Goal: Information Seeking & Learning: Learn about a topic

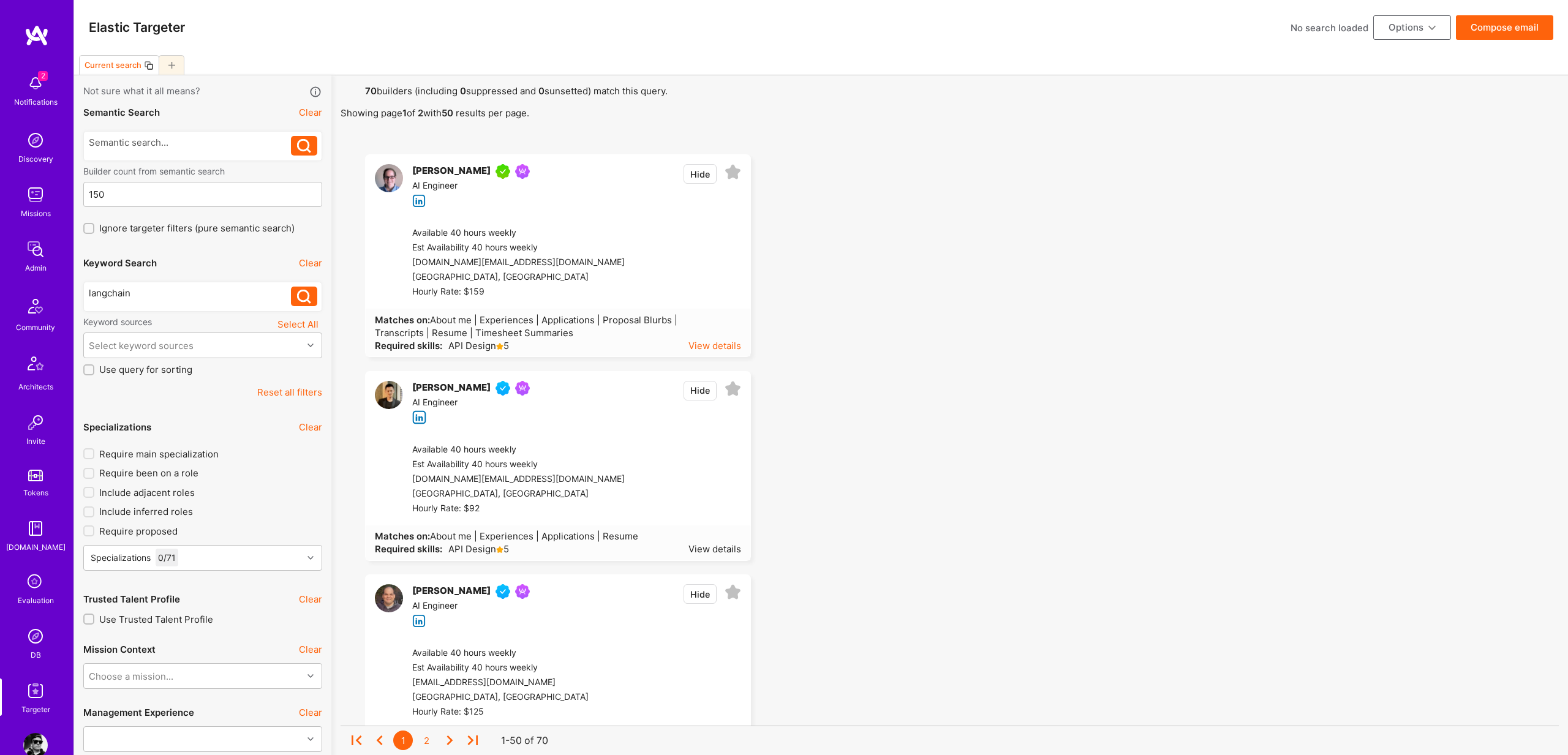
click at [731, 344] on div "View details" at bounding box center [714, 345] width 53 height 13
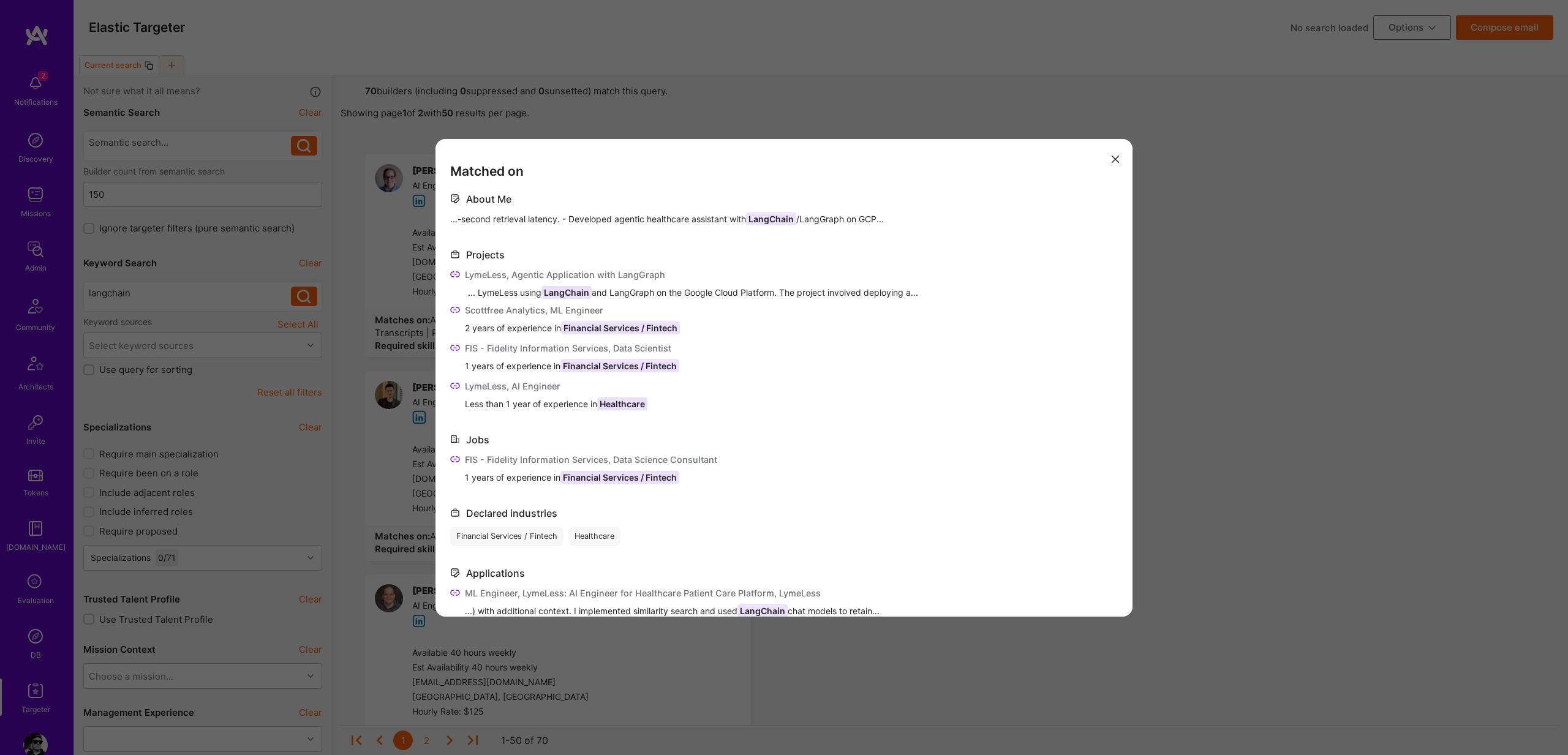
click at [499, 219] on span "...-second retrieval latency. - Developed agentic healthcare assistant with [PE…" at bounding box center [667, 219] width 434 height 13
copy span "...-second retrieval latency. - Developed agentic healthcare assistant with [PE…"
click at [469, 276] on div "LymeLess, Agentic Application with LangGraph" at bounding box center [564, 275] width 200 height 13
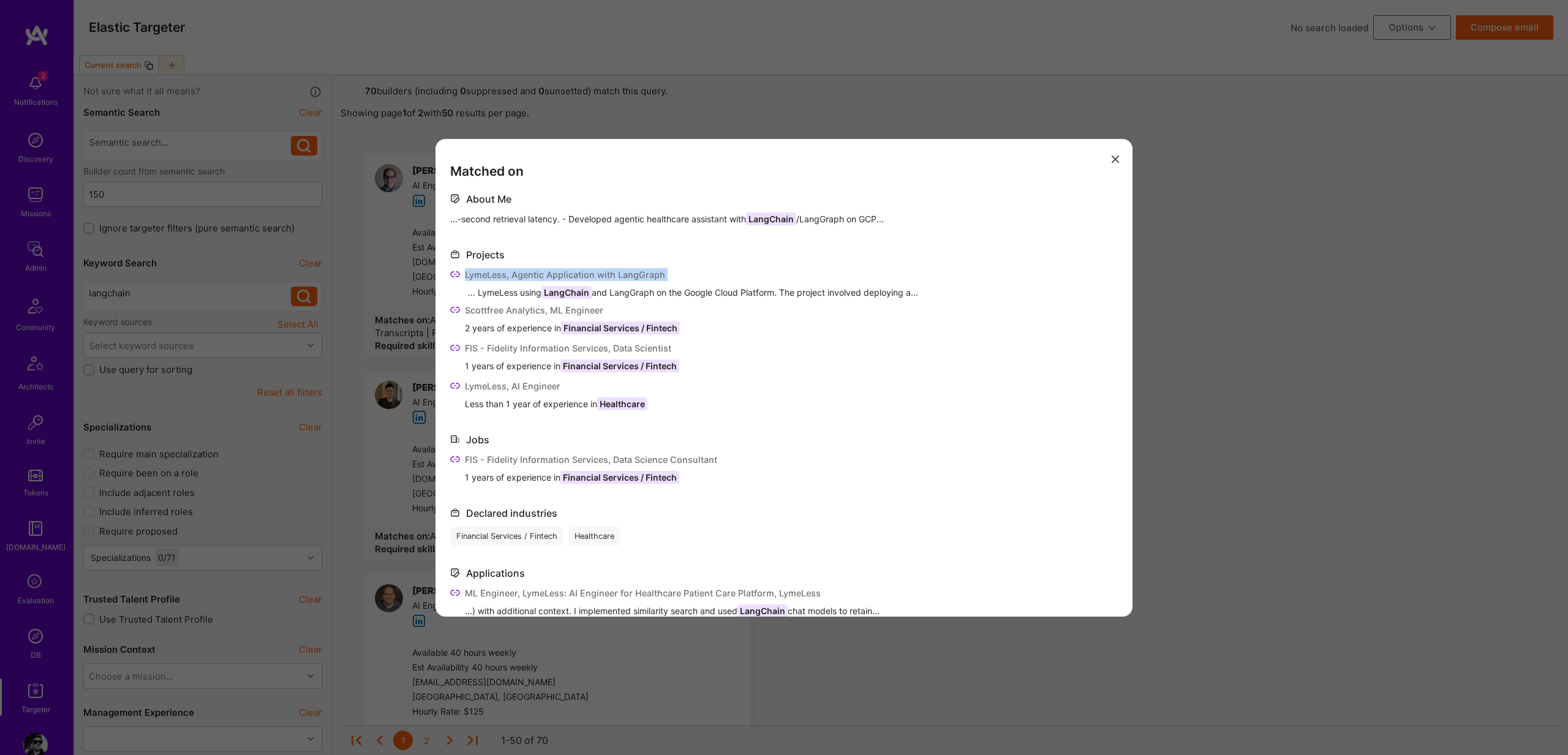
drag, startPoint x: 469, startPoint y: 276, endPoint x: 709, endPoint y: 269, distance: 240.1
click at [709, 269] on div "LymeLess, Agentic Application with LangGraph" at bounding box center [783, 276] width 668 height 15
copy div "LymeLess, Agentic Application with LangGraph"
click at [486, 297] on div "... LymeLess using LangChain and LangGraph on the Google Cloud Platform. The pr…" at bounding box center [792, 291] width 650 height 13
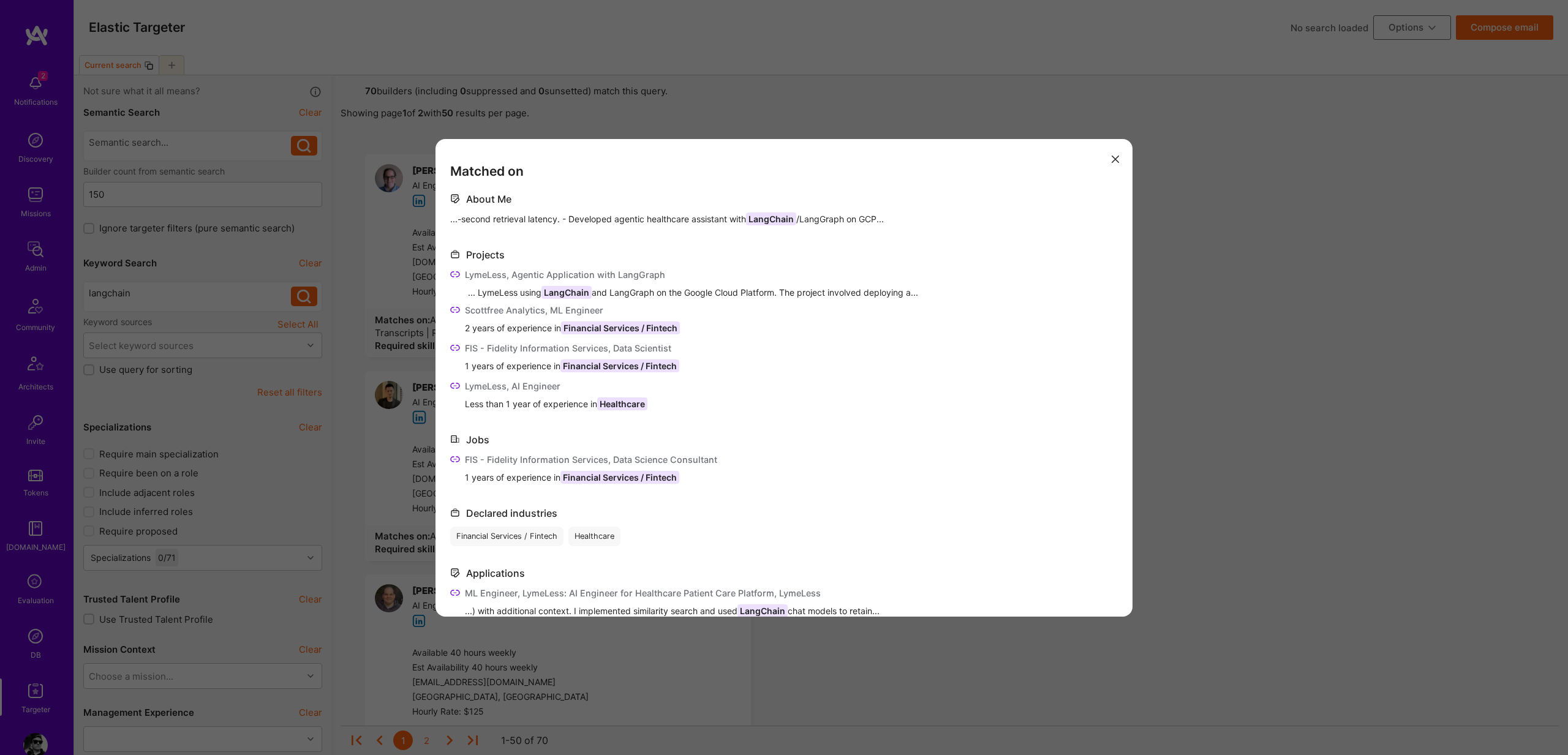
click at [489, 294] on div "... LymeLess using LangChain and LangGraph on the Google Cloud Platform. The pr…" at bounding box center [792, 291] width 650 height 13
copy div "... LymeLess using LangChain and LangGraph on the Google Cloud Platform. The pr…"
click at [478, 306] on div "Scottfree Analytics, ML Engineer" at bounding box center [572, 309] width 215 height 13
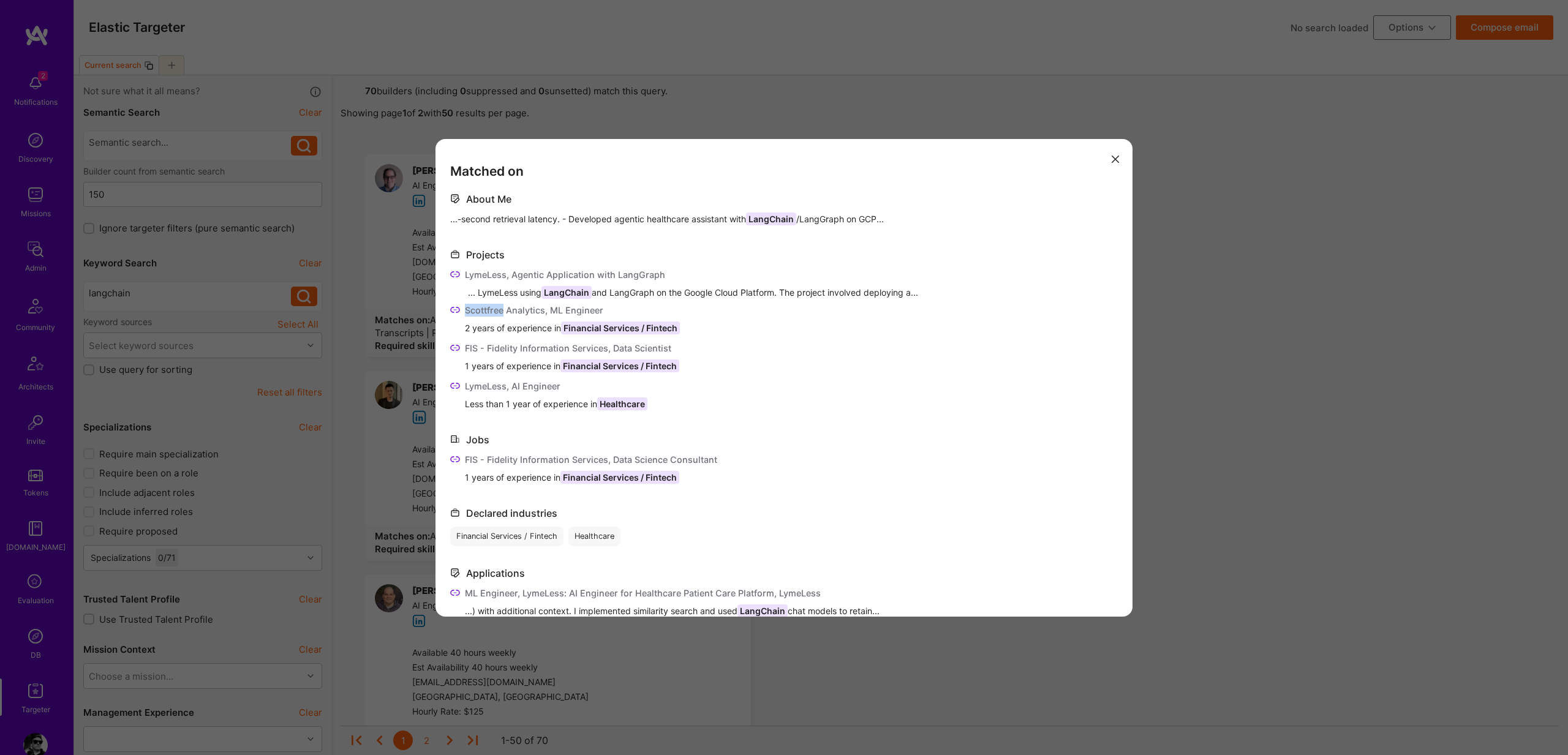
click at [478, 306] on div "Scottfree Analytics, ML Engineer" at bounding box center [572, 309] width 215 height 13
copy div "Scottfree Analytics, ML Engineer"
click at [488, 325] on span "2 years of experience in Financial Services / Fintech" at bounding box center [572, 327] width 215 height 13
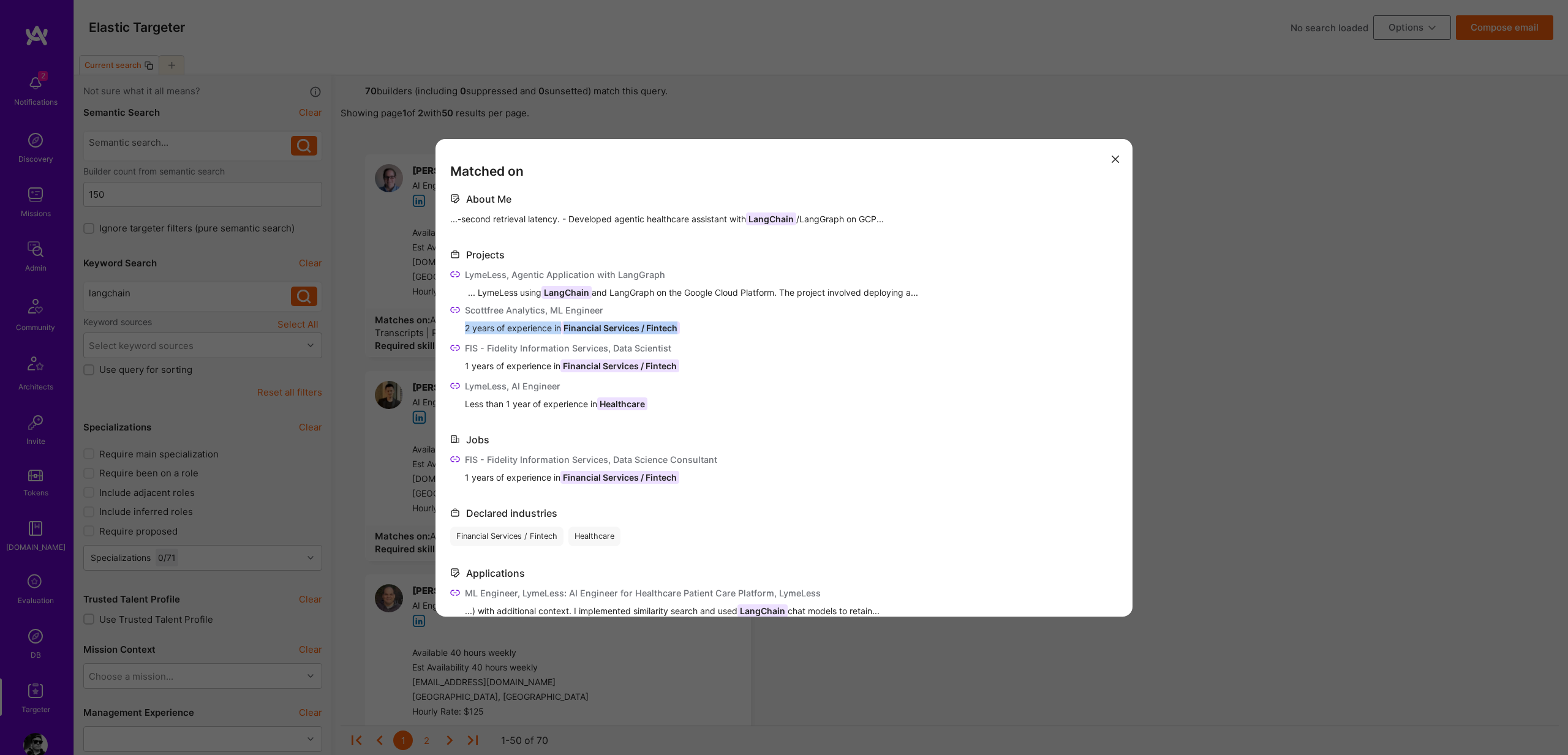
click at [488, 325] on span "2 years of experience in Financial Services / Fintech" at bounding box center [572, 327] width 215 height 13
copy span "2 years of experience in Financial Services / Fintech"
click at [491, 384] on div "LymeLess, AI Engineer" at bounding box center [555, 386] width 182 height 13
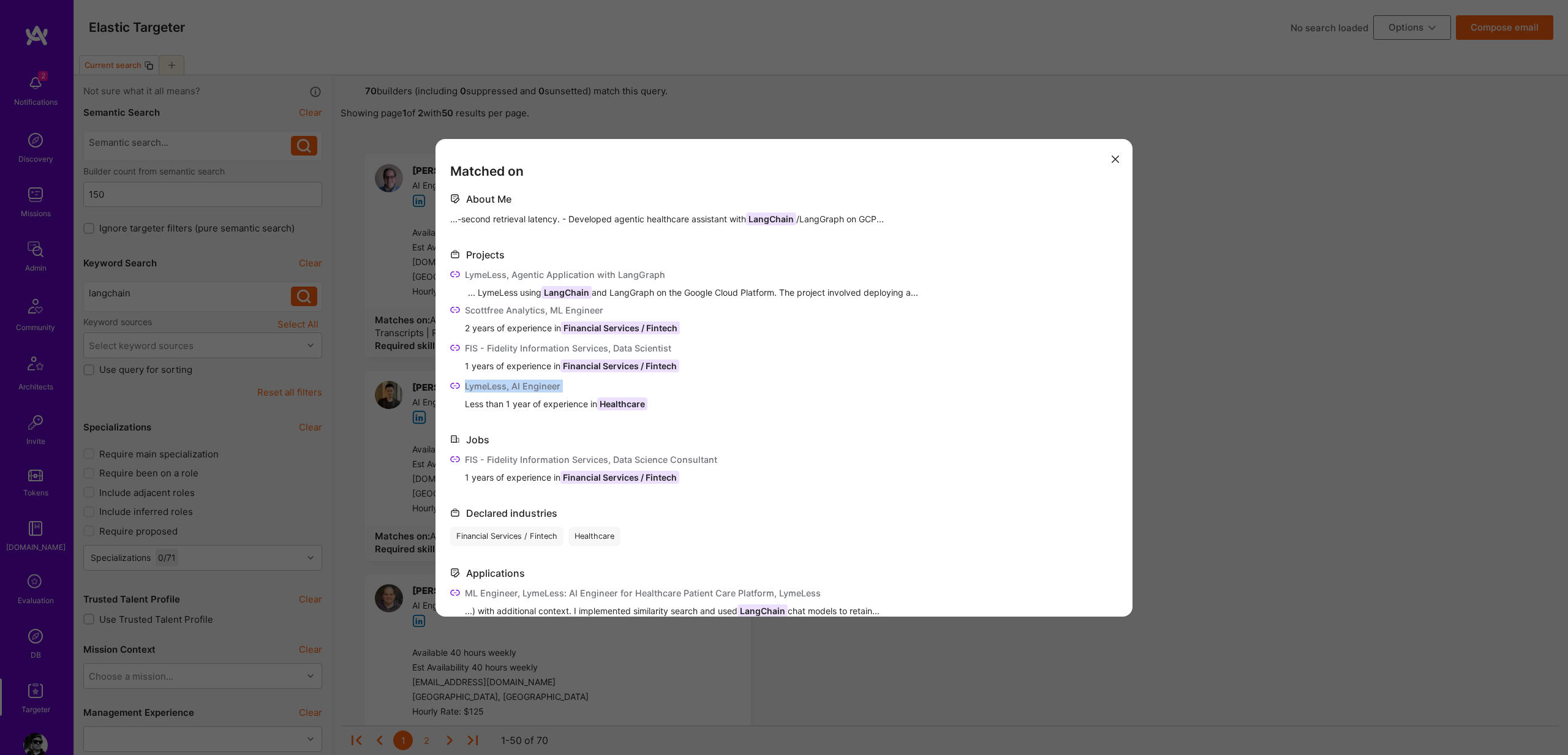
copy div "LymeLess, AI Engineer"
click at [546, 405] on span "Less than 1 year of experience in Healthcare" at bounding box center [555, 404] width 182 height 13
copy span "Less than 1 year of experience in Healthcare"
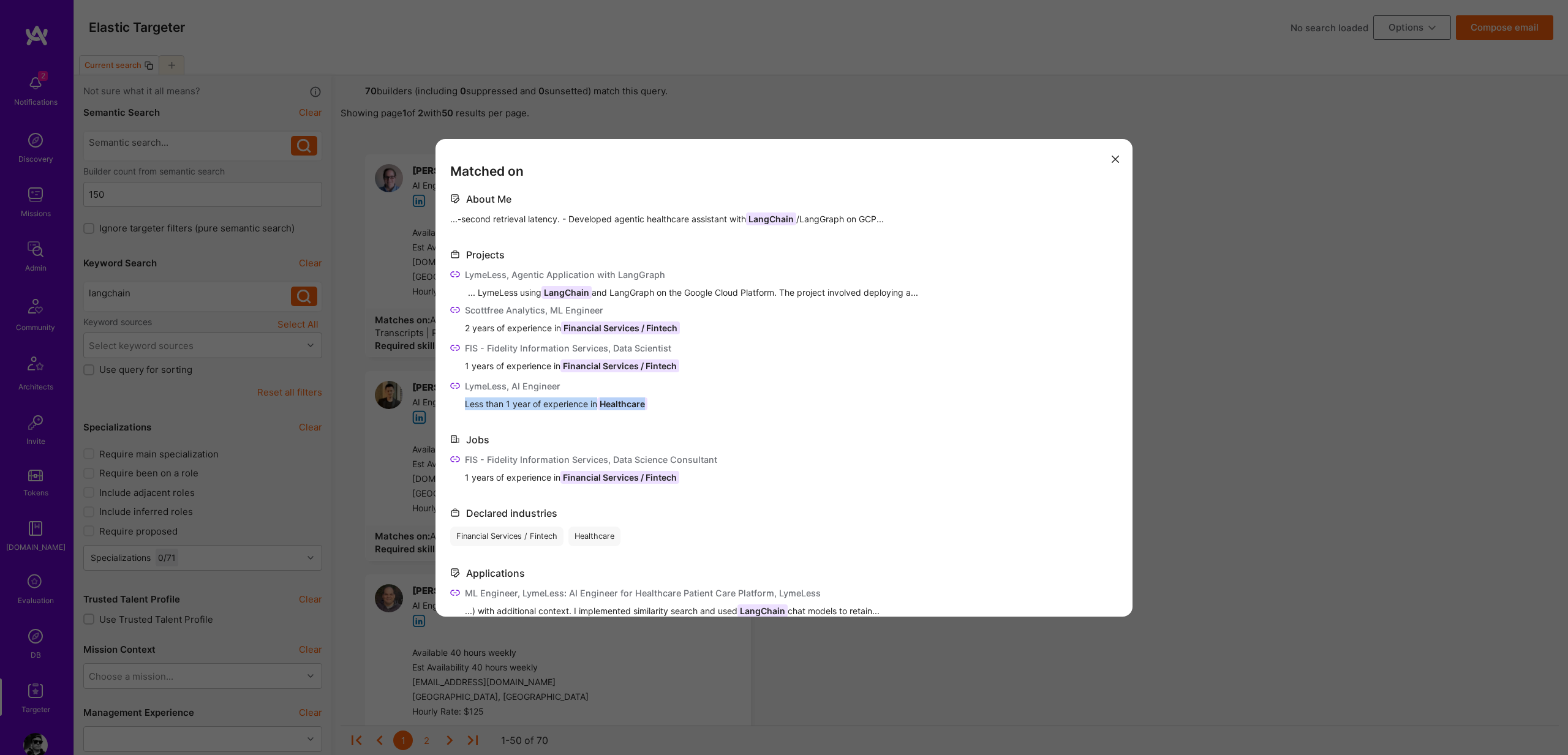
scroll to position [92, 0]
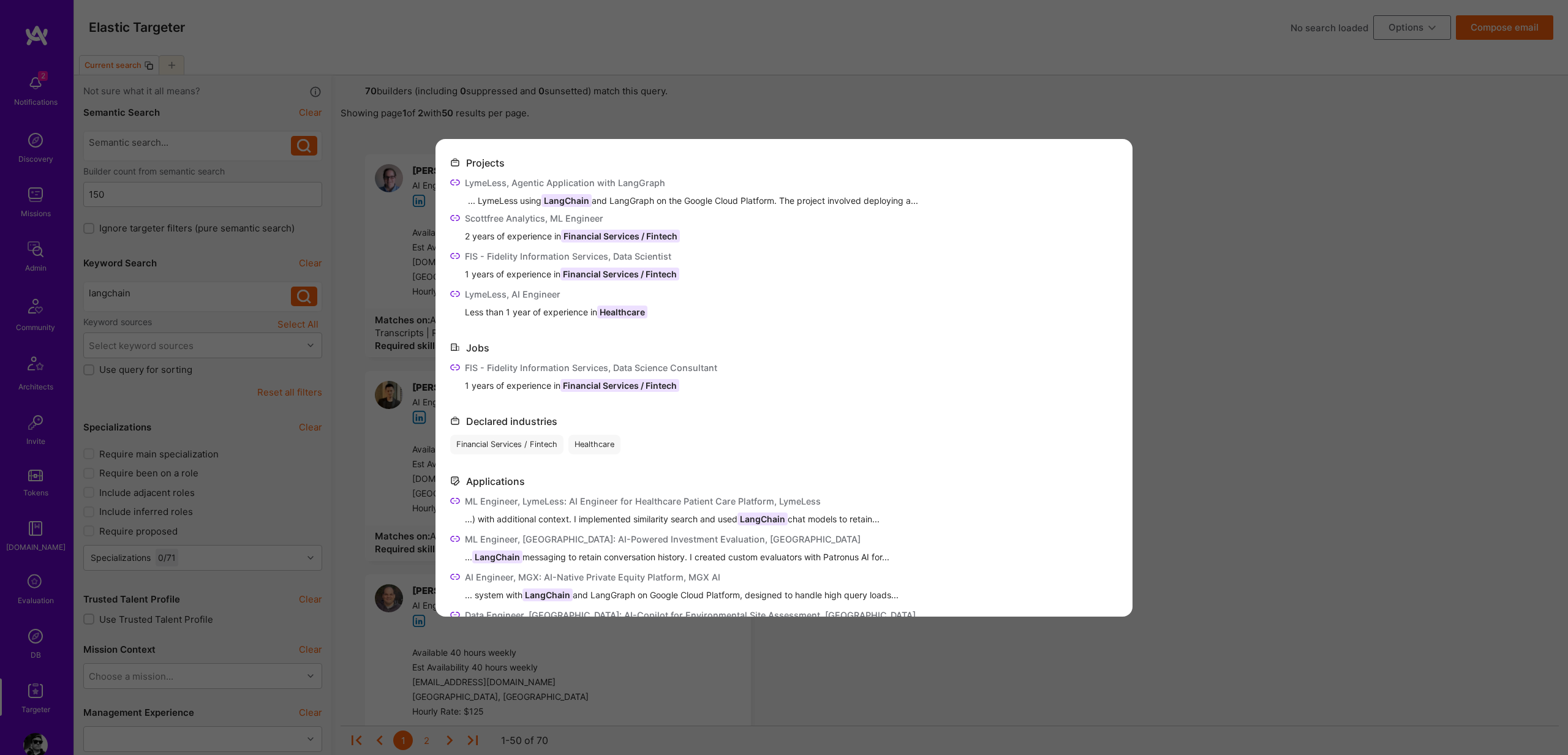
click at [478, 364] on div "FIS - Fidelity Information Services, Data Science Consultant" at bounding box center [591, 367] width 253 height 13
copy div "FIS - Fidelity Information Services, Data Science Consultant"
click at [501, 391] on span "1 years of experience in Financial Services / Fintech" at bounding box center [591, 385] width 253 height 13
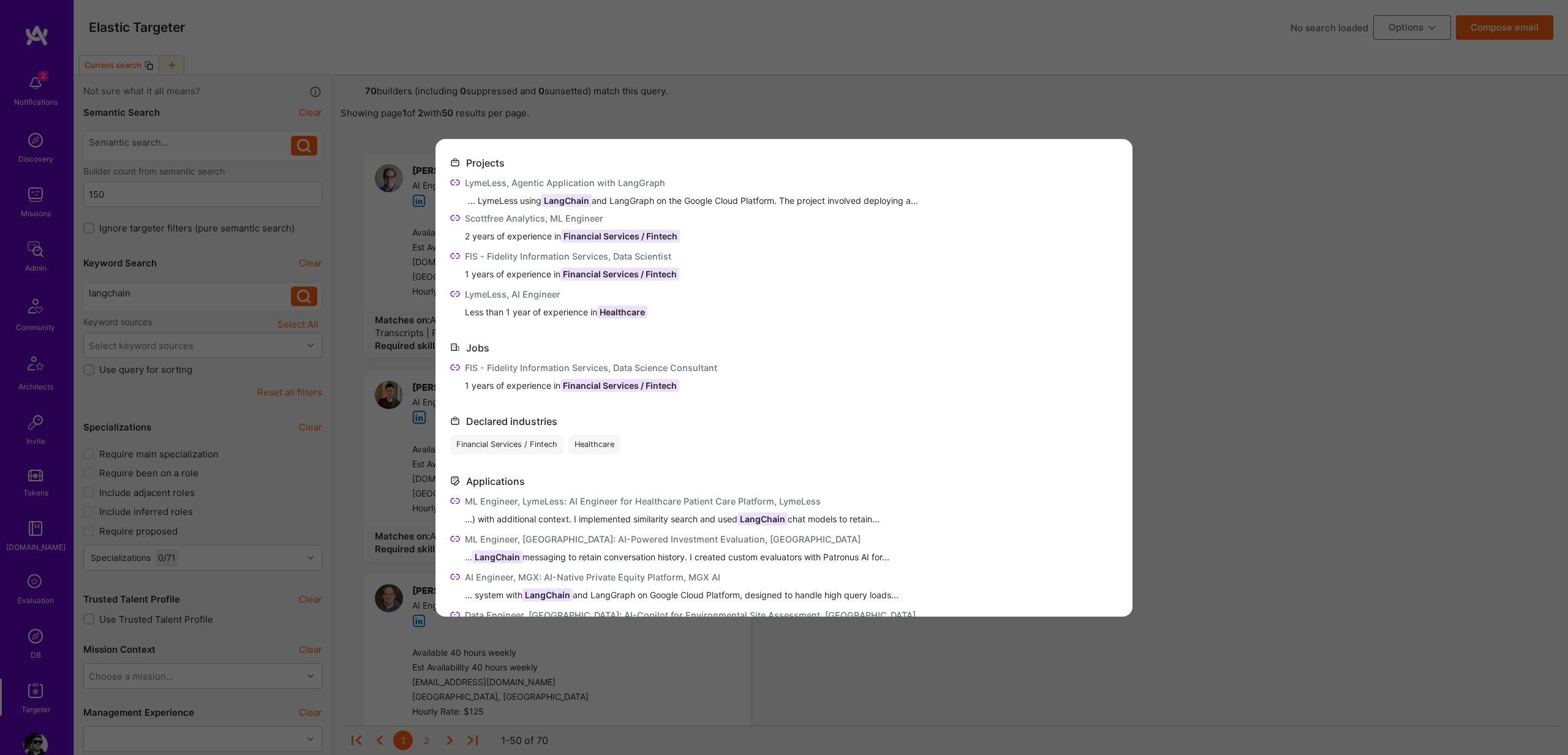
click at [503, 387] on span "1 years of experience in Financial Services / Fintech" at bounding box center [591, 385] width 253 height 13
copy span "1 years of experience in Financial Services / Fintech"
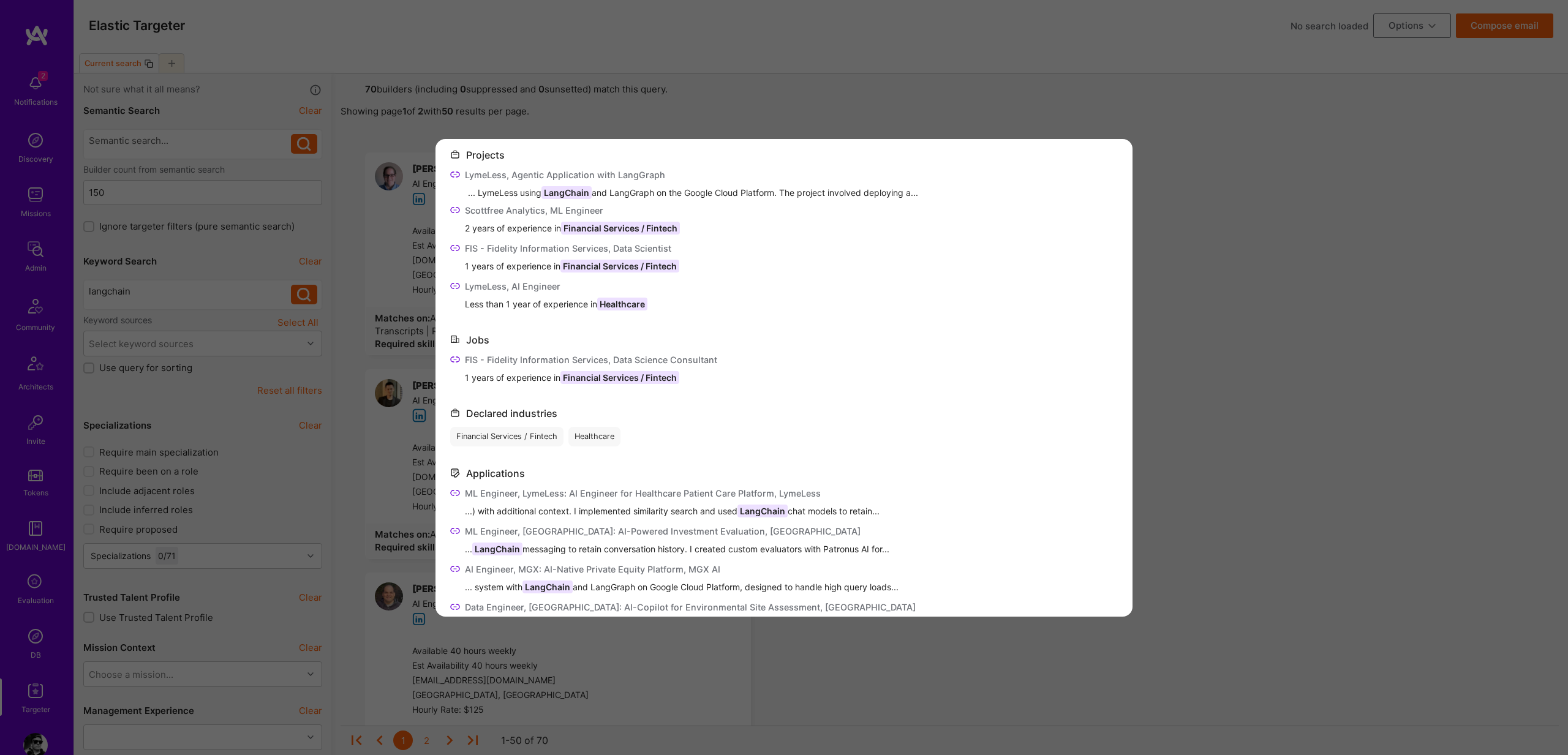
click at [471, 493] on div "ML Engineer, LymeLess: AI Engineer for Healthcare Patient Care Platform, LymeLe…" at bounding box center [672, 492] width 415 height 13
click at [532, 506] on span "...) with additional context. I implemented similarity search and used LangChai…" at bounding box center [672, 510] width 415 height 13
click at [529, 510] on span "...) with additional context. I implemented similarity search and used LangChai…" at bounding box center [672, 510] width 415 height 13
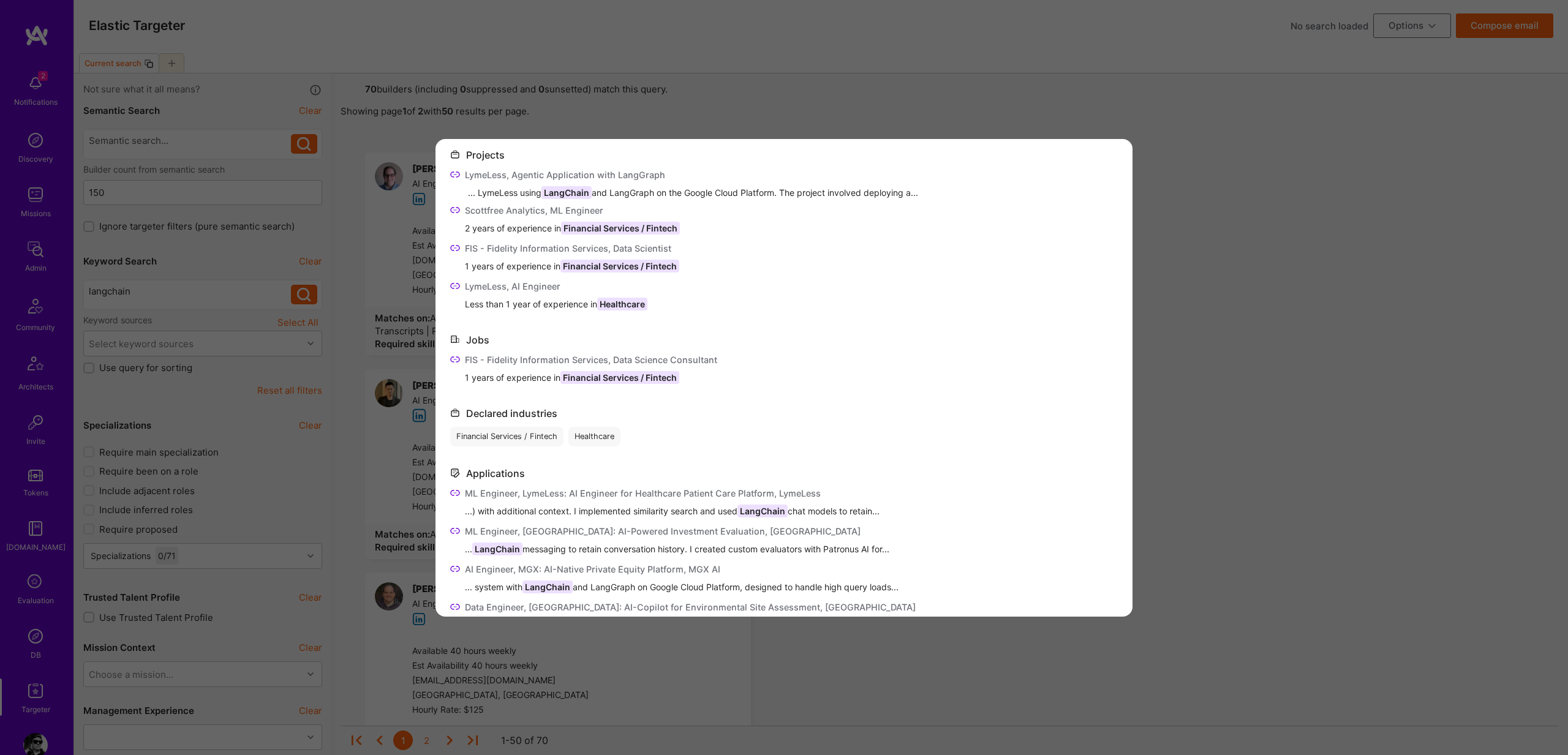
click at [529, 512] on span "...) with additional context. I implemented similarity search and used LangChai…" at bounding box center [672, 510] width 415 height 13
click at [503, 533] on div "ML Engineer, [GEOGRAPHIC_DATA]: AI-Powered Investment Evaluation, [GEOGRAPHIC_D…" at bounding box center [677, 531] width 425 height 13
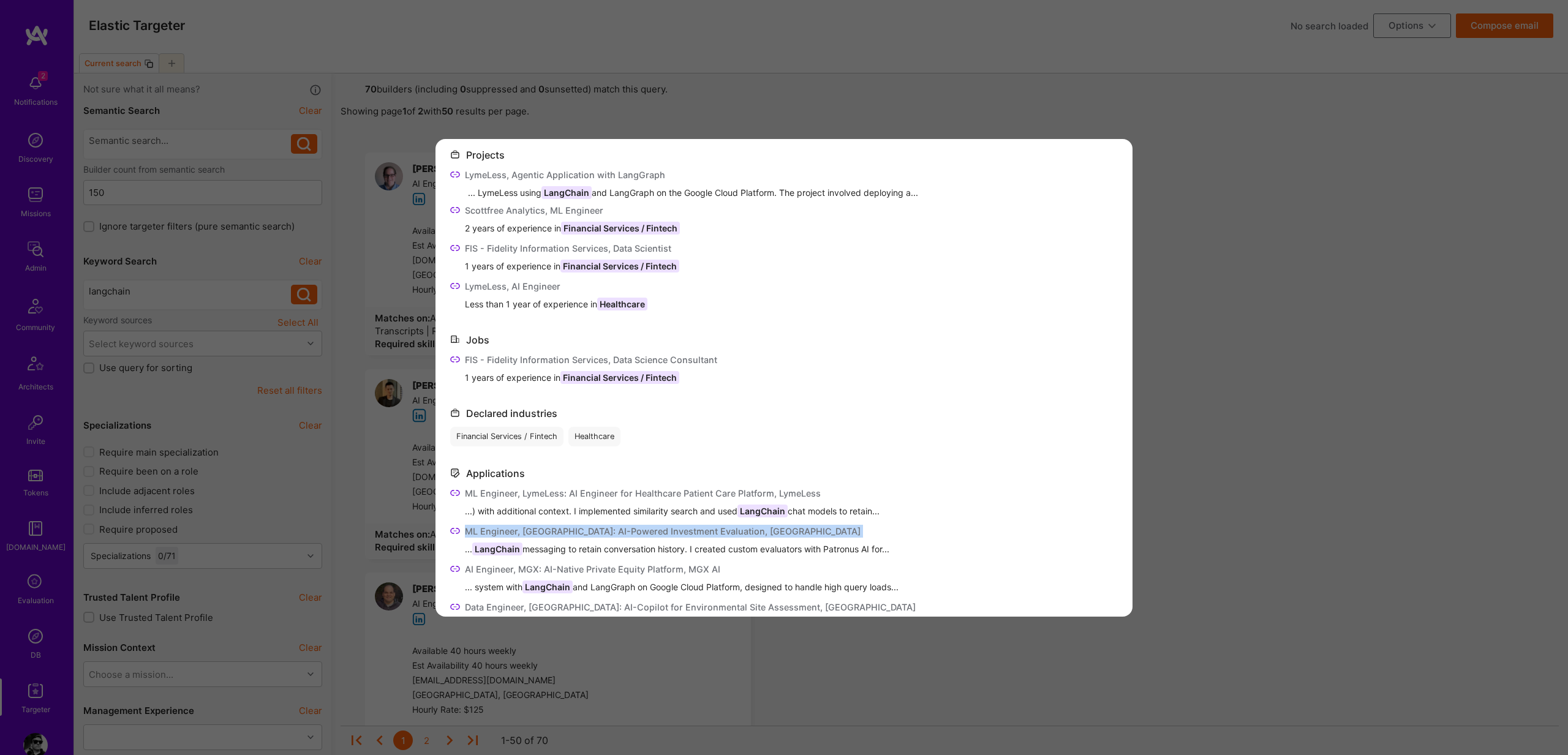
click at [503, 533] on div "ML Engineer, [GEOGRAPHIC_DATA]: AI-Powered Investment Evaluation, [GEOGRAPHIC_D…" at bounding box center [677, 531] width 425 height 13
click at [571, 547] on span "... [PERSON_NAME] messaging to retain conversation history. I created custom ev…" at bounding box center [677, 548] width 425 height 13
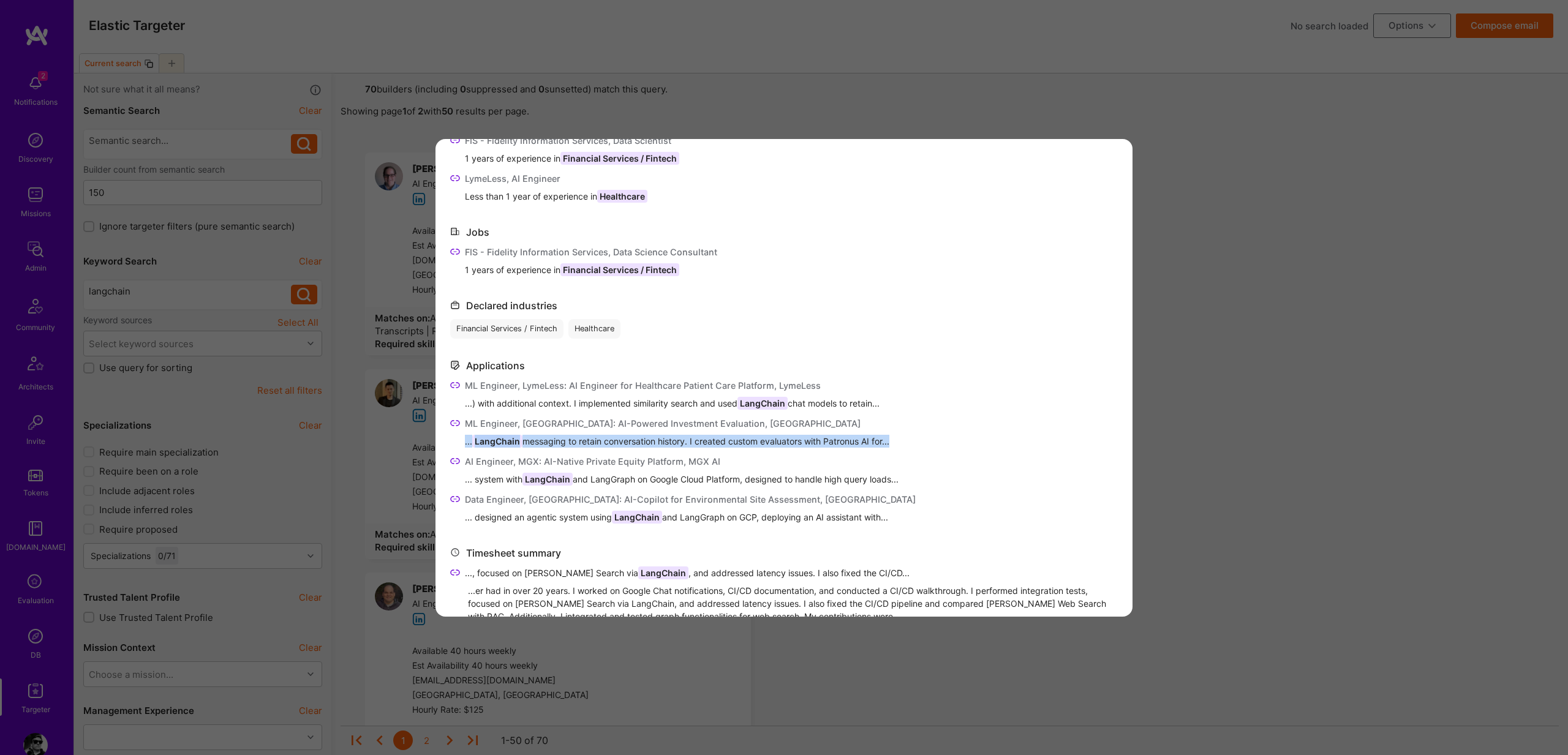
scroll to position [317, 0]
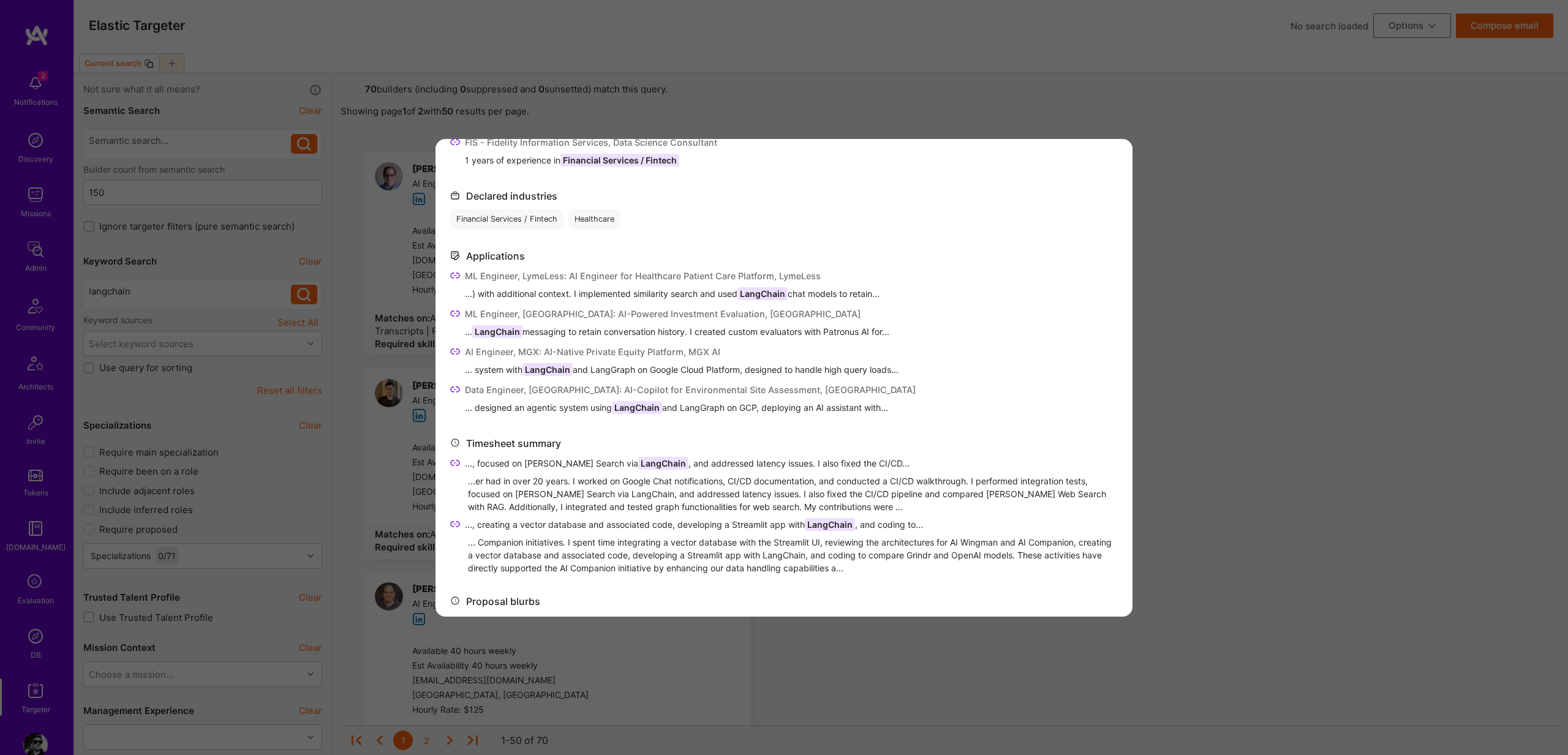
click at [494, 353] on div "AI Engineer, MGX: AI-Native Private Equity Platform, MGX AI" at bounding box center [682, 351] width 434 height 13
click at [497, 369] on span "... system with LangChain and LangGraph on Google Cloud Platform, designed to h…" at bounding box center [682, 369] width 434 height 13
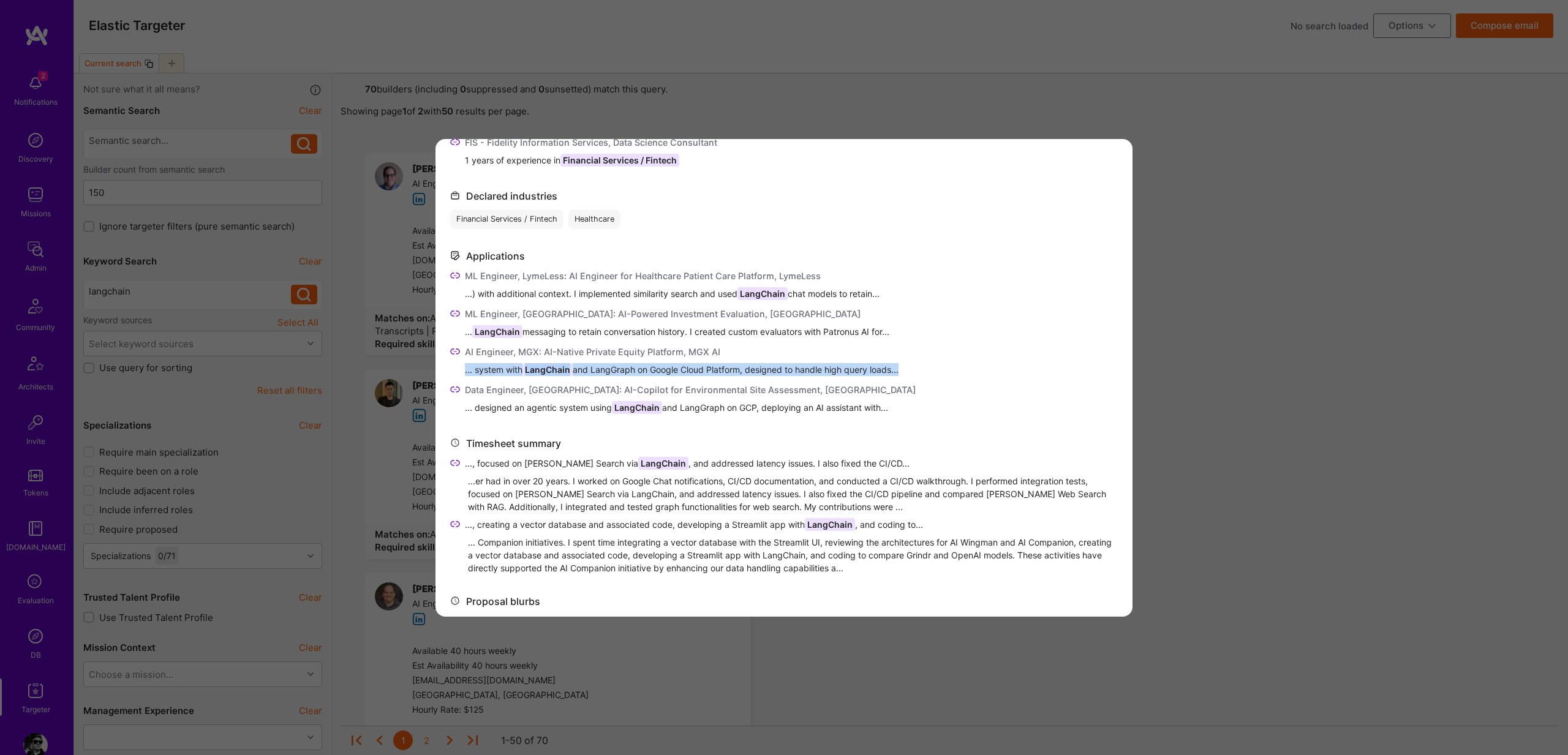
click at [497, 369] on span "... system with LangChain and LangGraph on Google Cloud Platform, designed to h…" at bounding box center [682, 369] width 434 height 13
click at [494, 389] on div "Data Engineer, [GEOGRAPHIC_DATA]: AI-Copilot for Environmental Site Assessment,…" at bounding box center [689, 389] width 451 height 13
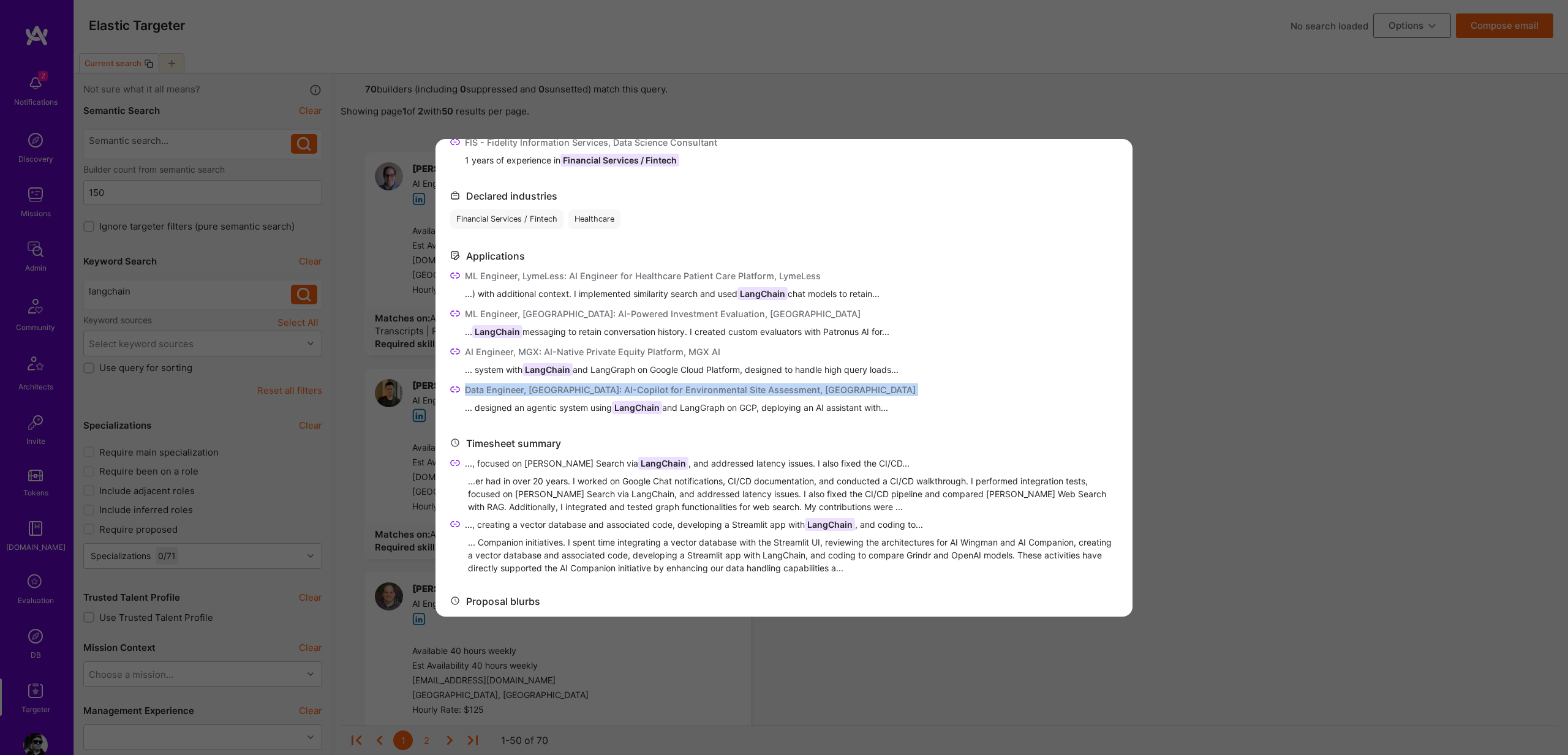
drag, startPoint x: 494, startPoint y: 389, endPoint x: 533, endPoint y: 424, distance: 52.4
click at [495, 389] on div "Data Engineer, [GEOGRAPHIC_DATA]: AI-Copilot for Environmental Site Assessment,…" at bounding box center [689, 389] width 451 height 13
click at [597, 406] on span "... designed an agentic system using LangChain and LangGraph on GCP, deploying …" at bounding box center [689, 407] width 451 height 13
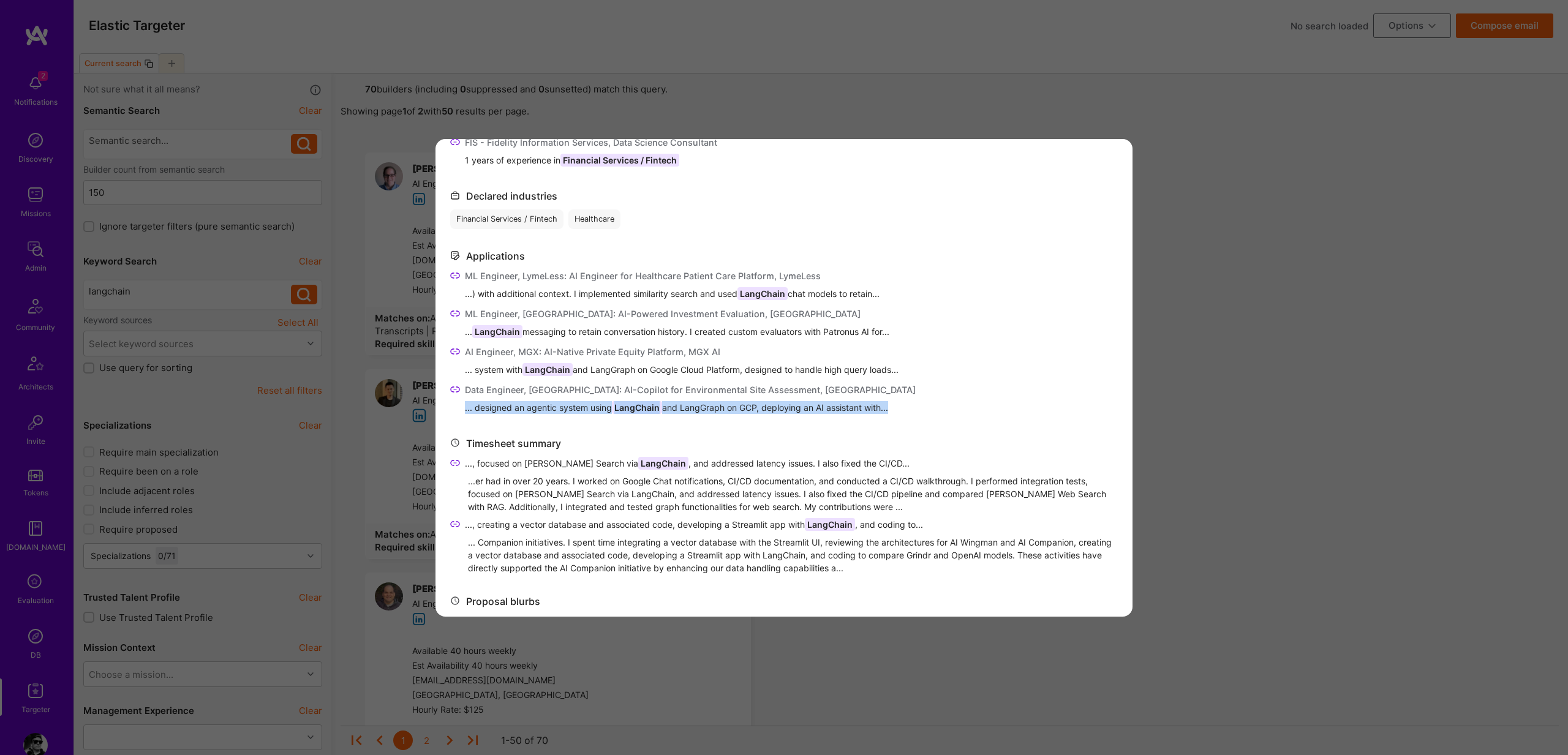
click at [597, 406] on span "... designed an agentic system using LangChain and LangGraph on GCP, deploying …" at bounding box center [689, 407] width 451 height 13
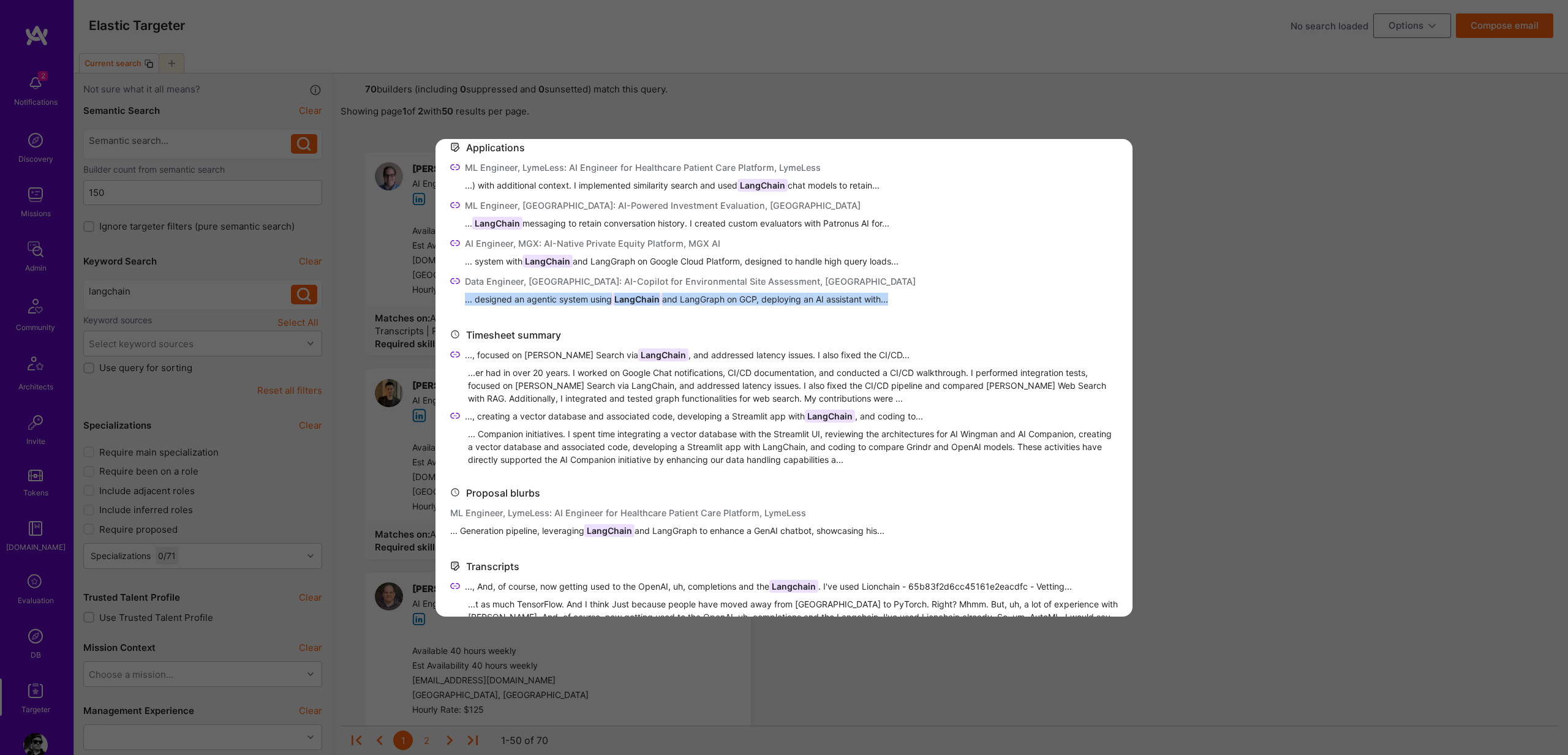
scroll to position [492, 0]
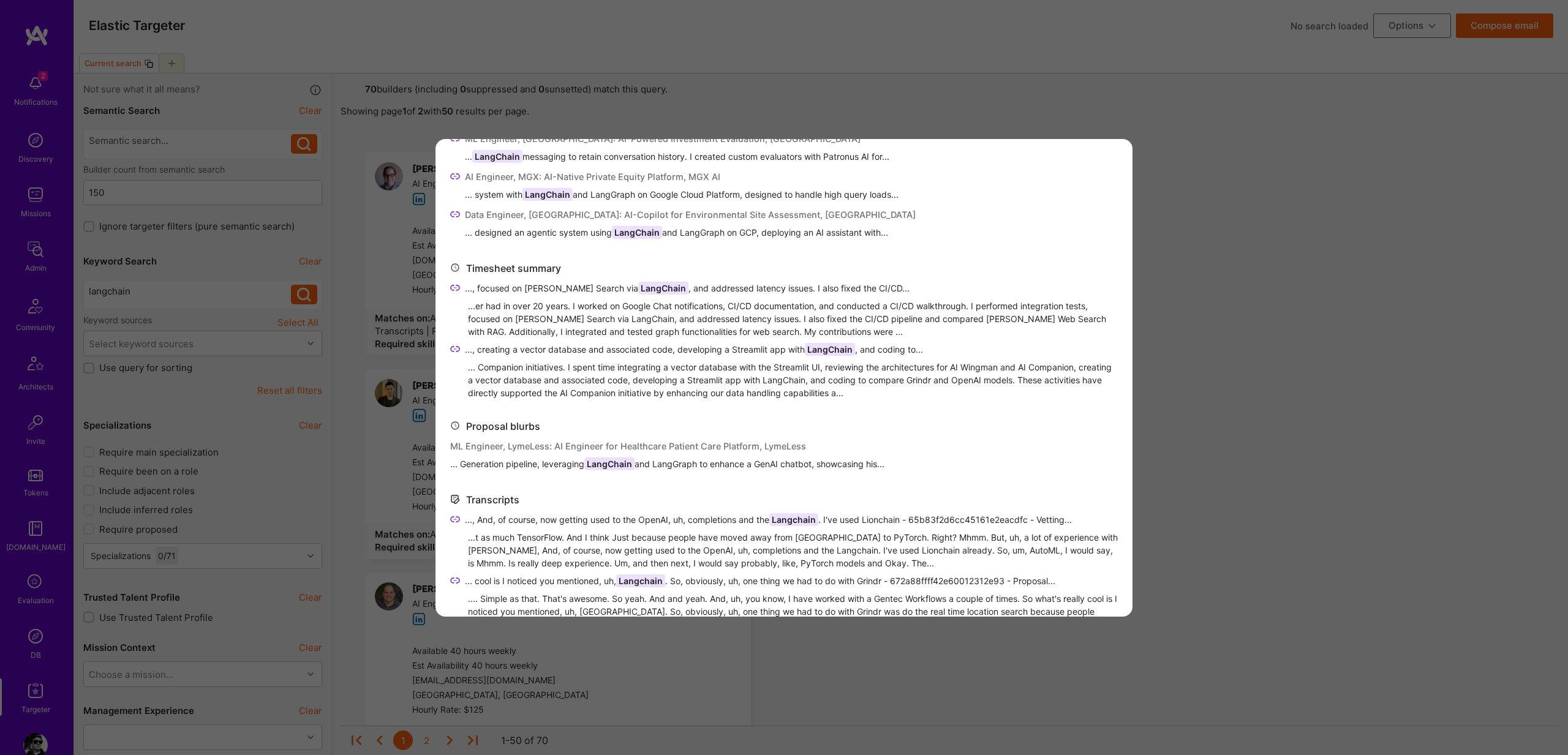
click at [493, 267] on div "Timesheet summary" at bounding box center [512, 268] width 95 height 13
drag, startPoint x: 493, startPoint y: 267, endPoint x: 641, endPoint y: 406, distance: 203.0
click at [523, 265] on div "Timesheet summary" at bounding box center [512, 268] width 95 height 13
